Goal: Information Seeking & Learning: Find specific fact

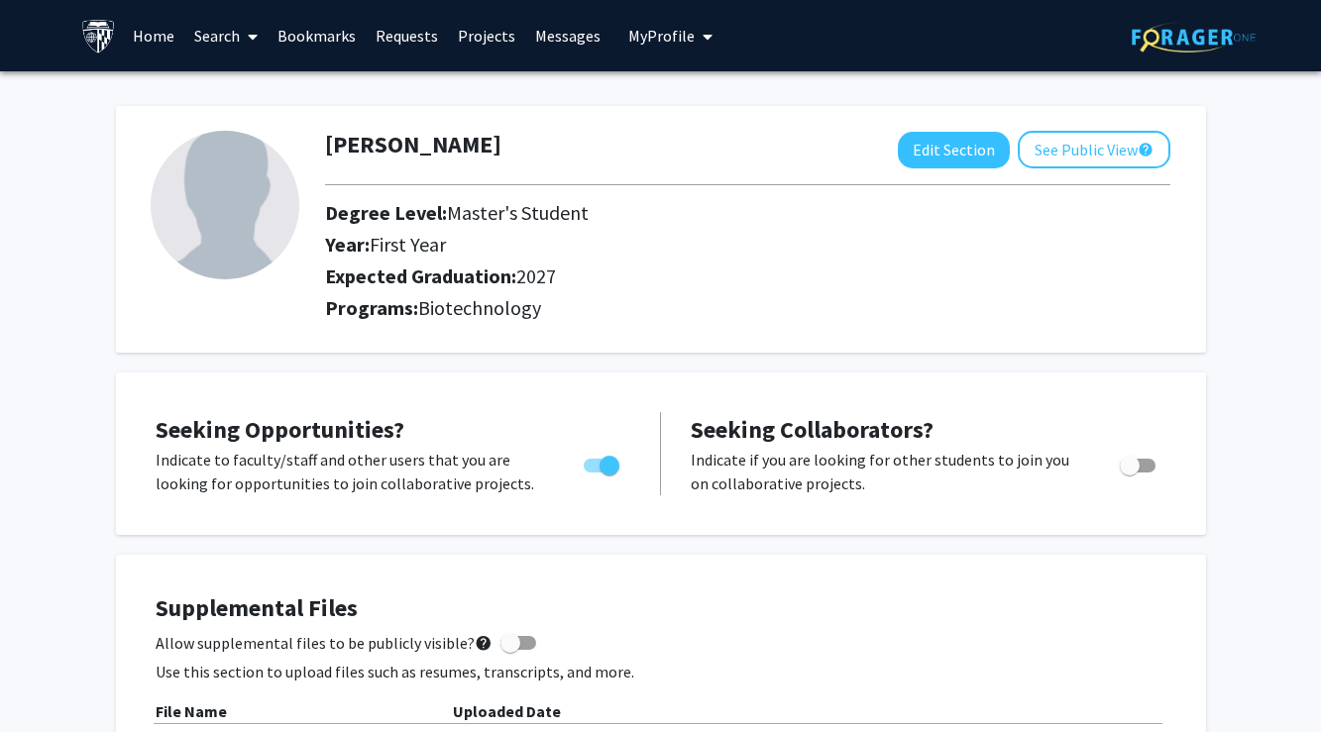
click at [234, 43] on link "Search" at bounding box center [225, 35] width 83 height 69
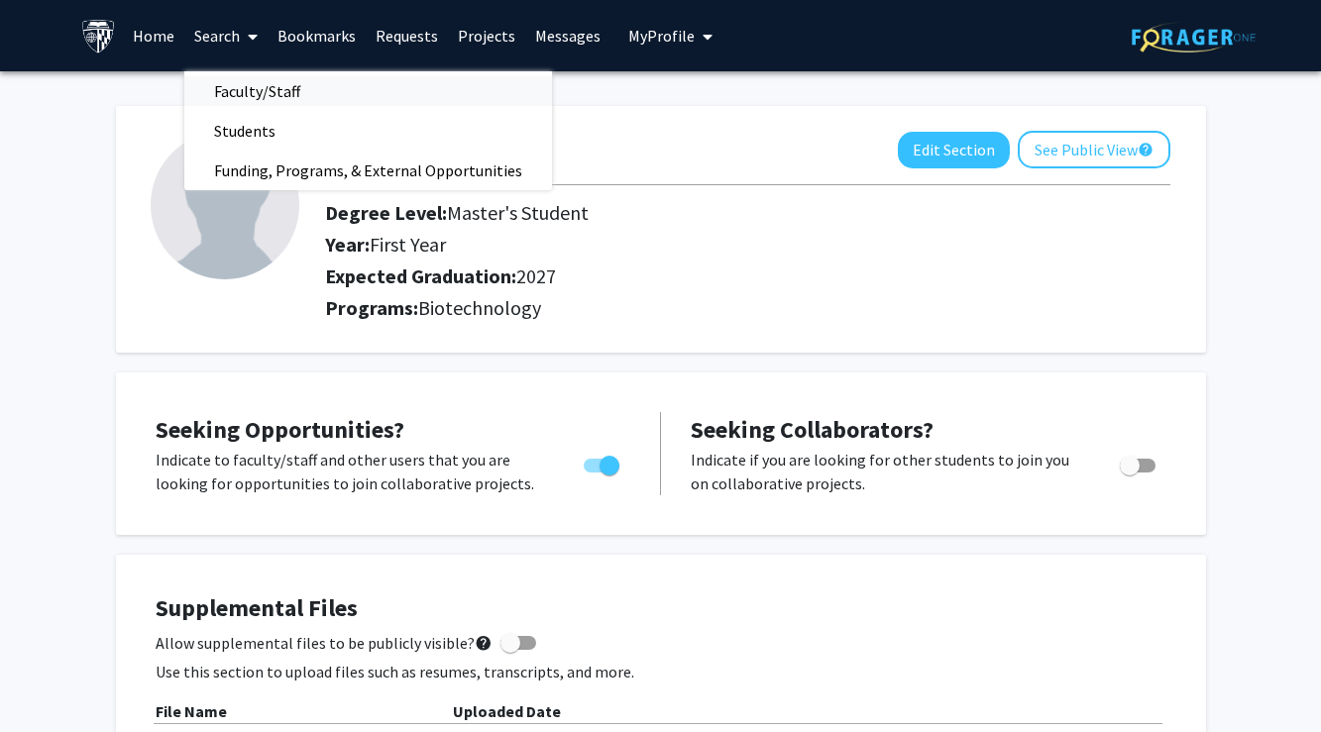
click at [258, 90] on span "Faculty/Staff" at bounding box center [257, 91] width 146 height 40
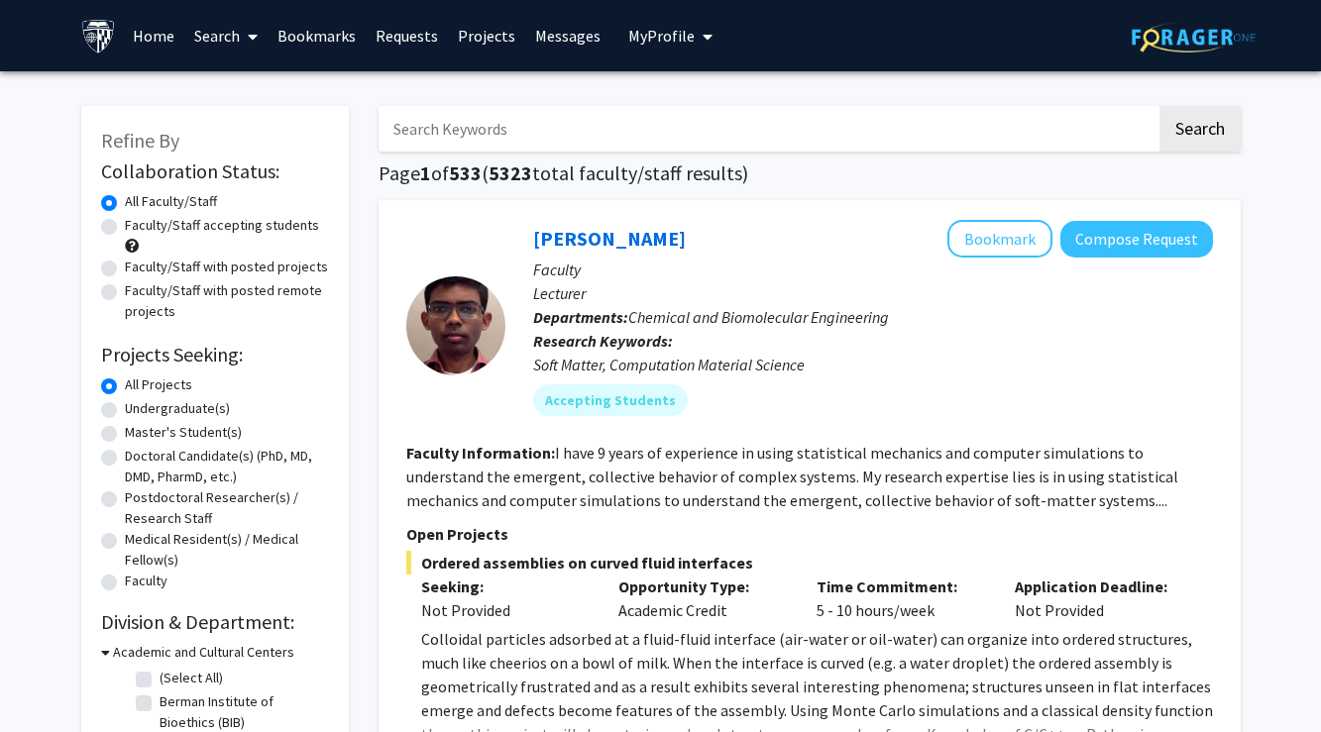
click at [443, 137] on input "Search Keywords" at bounding box center [768, 129] width 778 height 46
type input "[PERSON_NAME]"
click at [1198, 132] on button "Search" at bounding box center [1199, 129] width 81 height 46
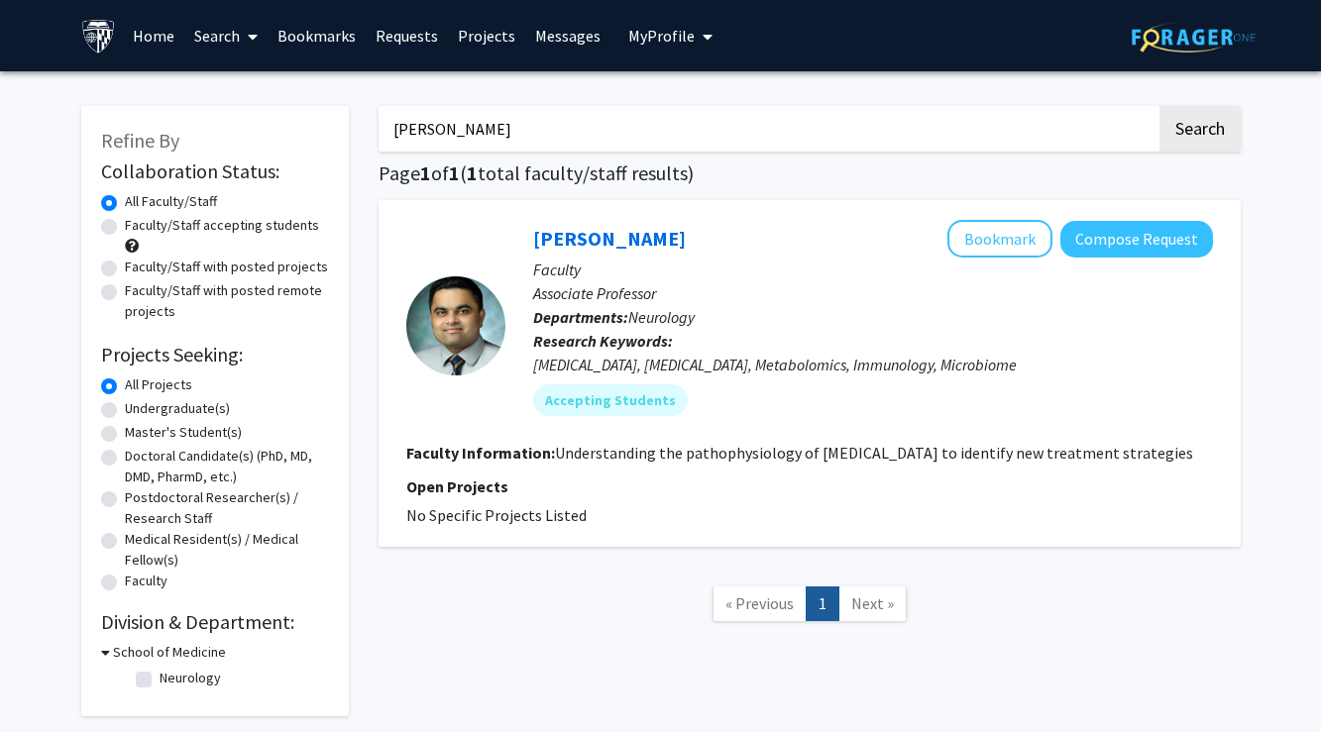
click at [597, 254] on div "[PERSON_NAME] Bookmark Compose Request" at bounding box center [873, 239] width 680 height 38
click at [589, 239] on link "[PERSON_NAME]" at bounding box center [609, 238] width 153 height 25
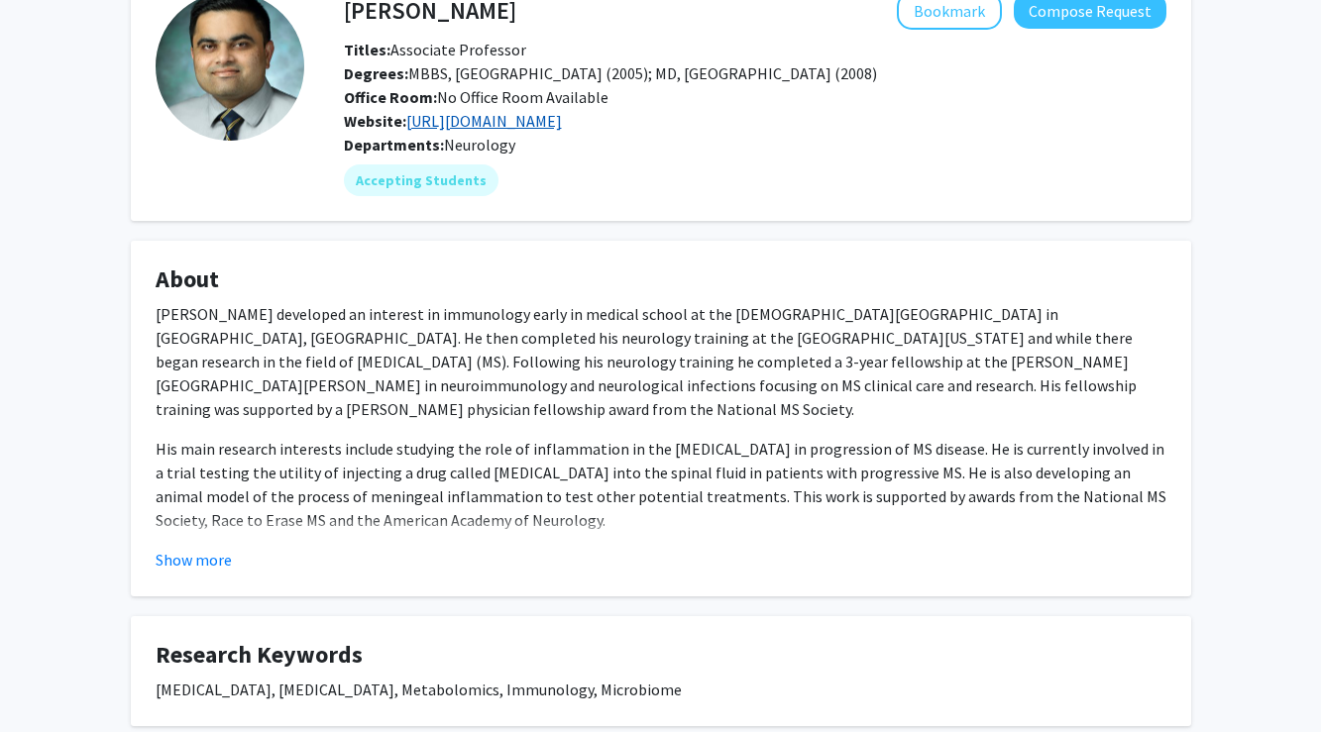
scroll to position [121, 0]
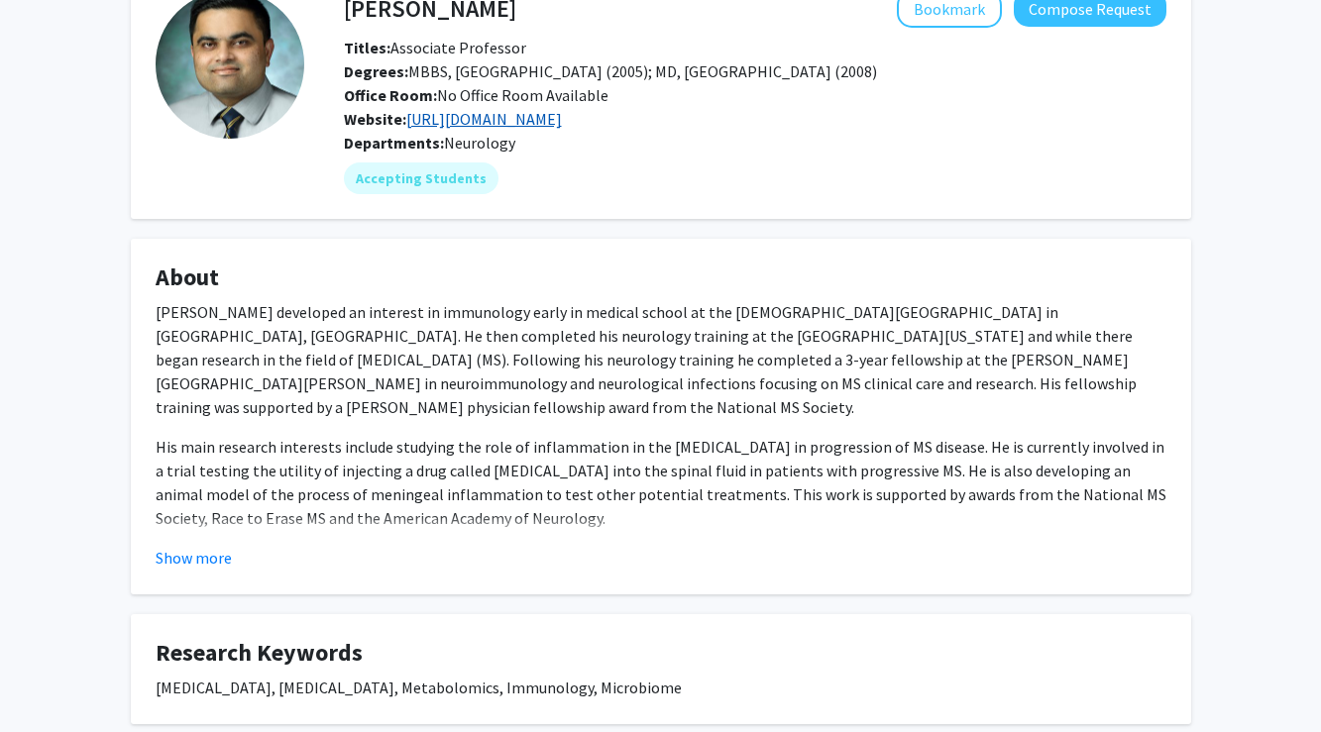
click at [562, 125] on link "[URL][DOMAIN_NAME]" at bounding box center [484, 119] width 156 height 20
